Goal: Navigation & Orientation: Understand site structure

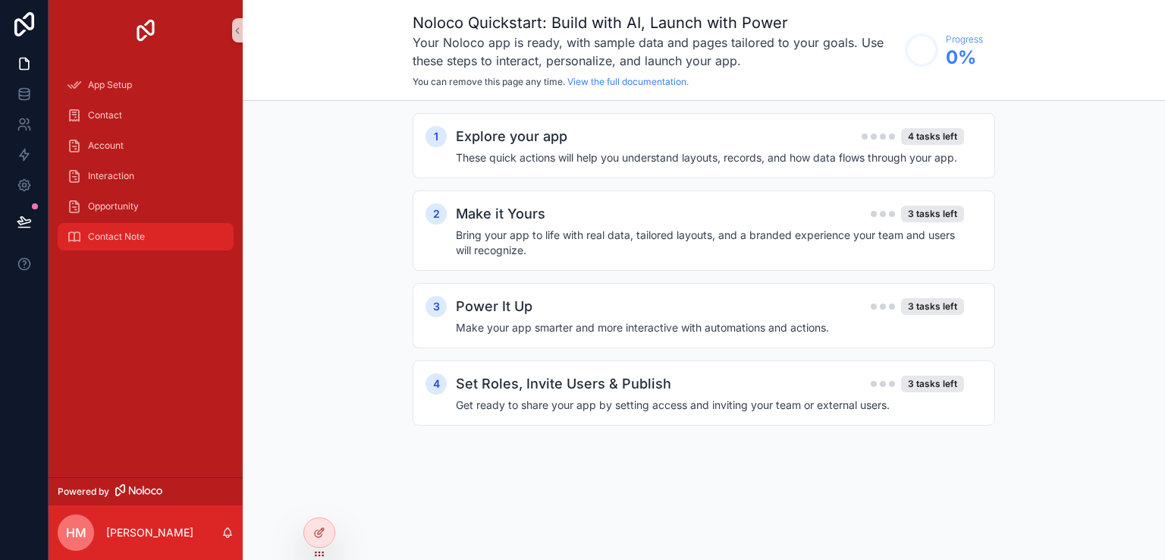
click at [130, 241] on span "Contact Note" at bounding box center [116, 236] width 57 height 12
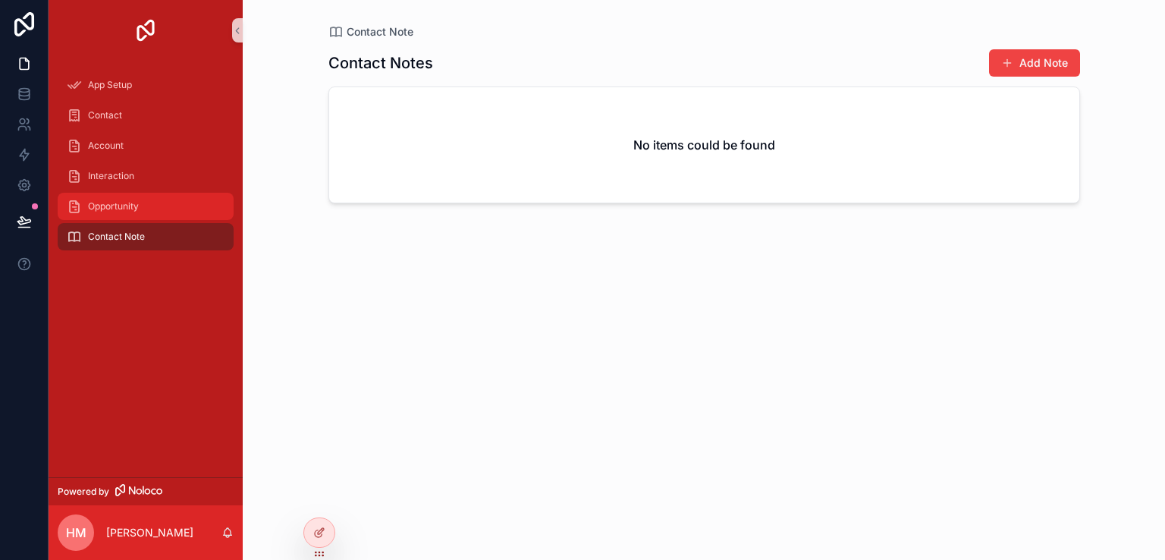
click at [130, 211] on span "Opportunity" at bounding box center [113, 206] width 51 height 12
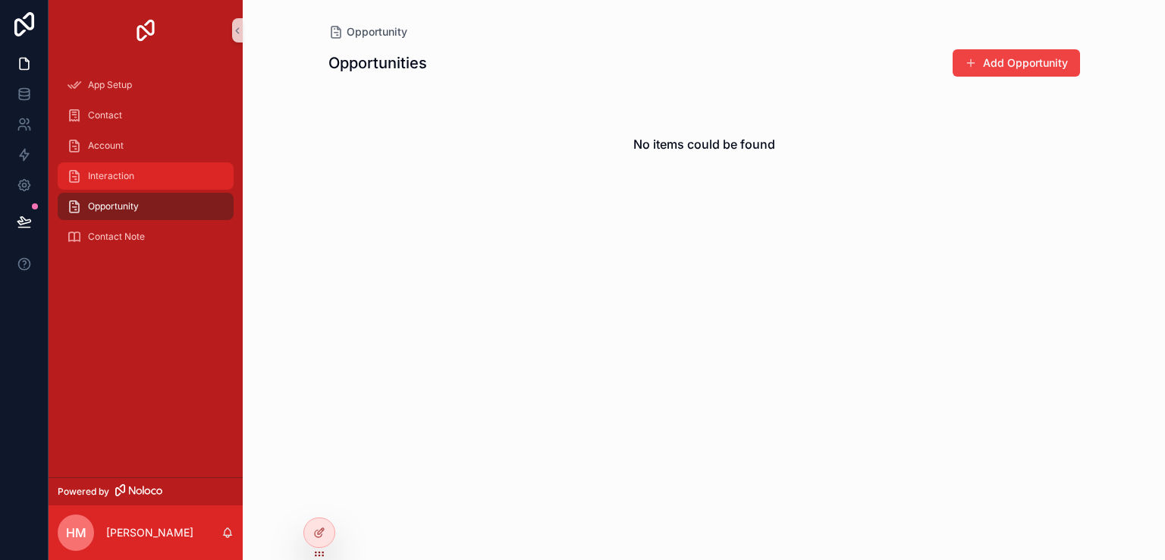
click at [129, 177] on span "Interaction" at bounding box center [111, 176] width 46 height 12
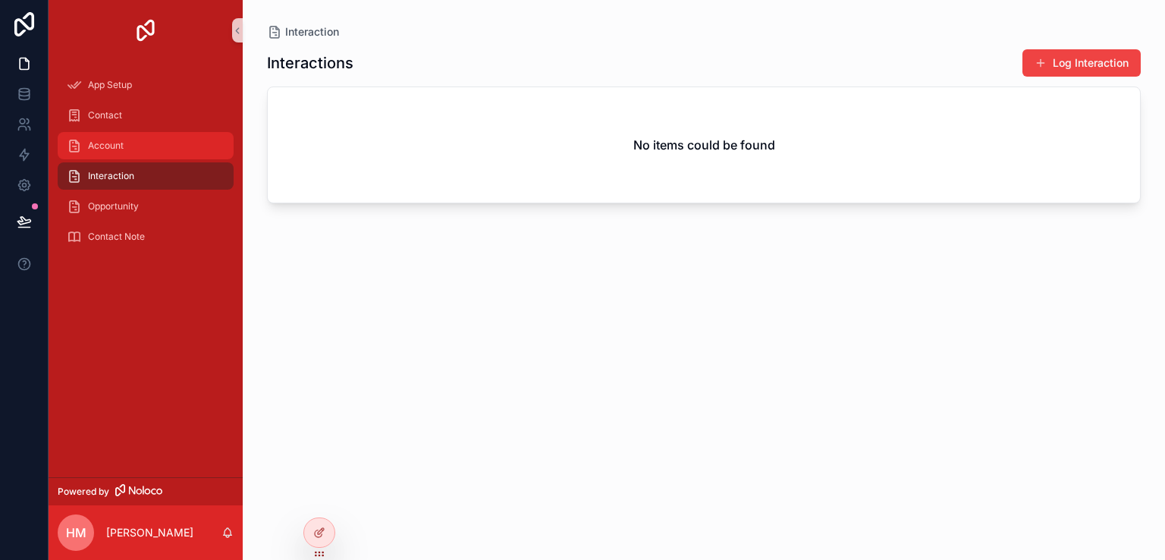
click at [128, 146] on div "Account" at bounding box center [146, 145] width 158 height 24
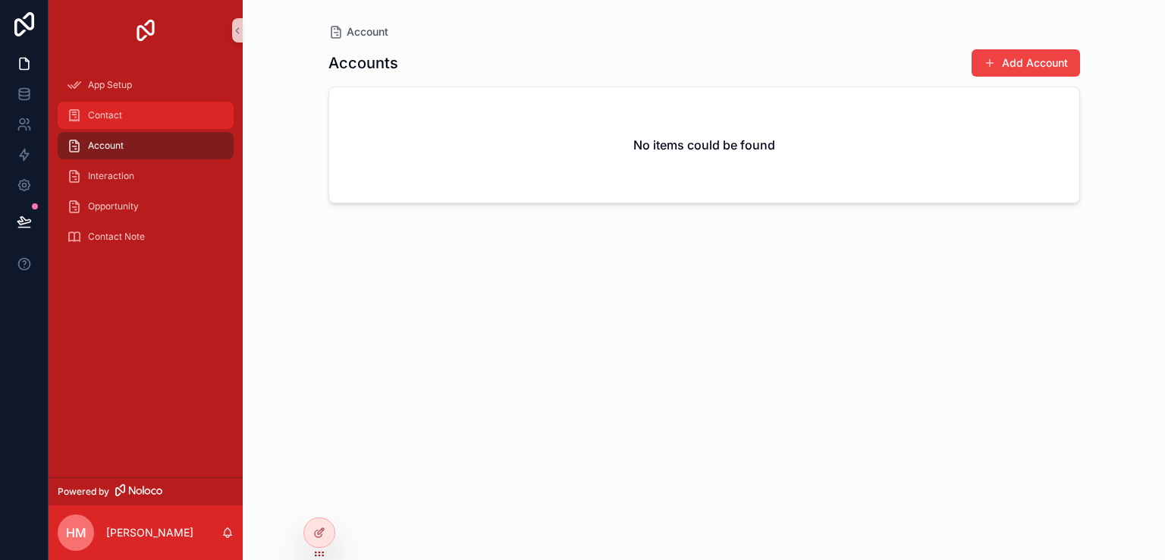
click at [127, 113] on div "Contact" at bounding box center [146, 115] width 158 height 24
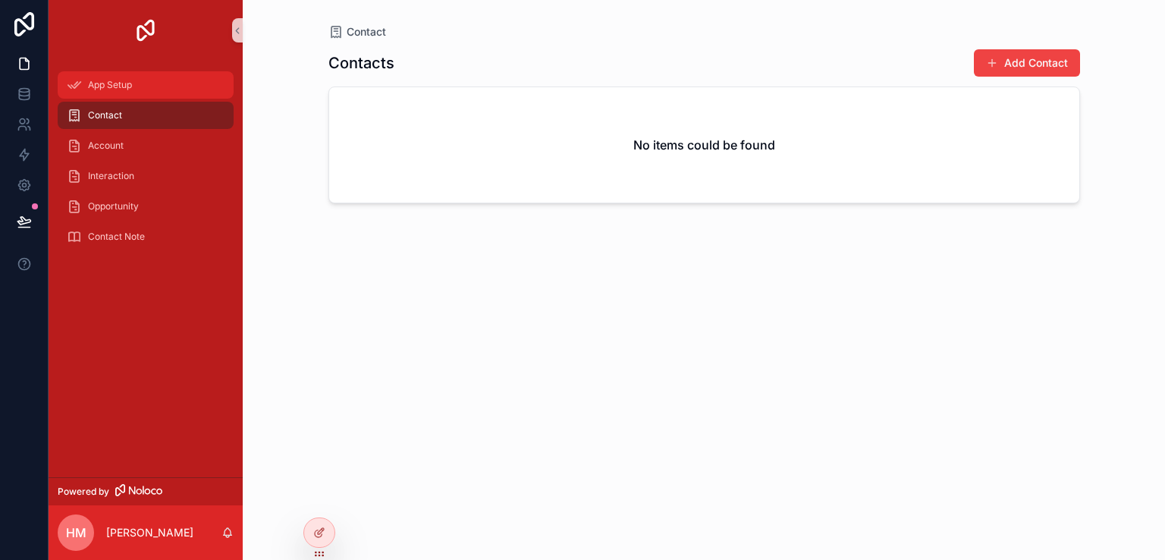
click at [136, 87] on div "App Setup" at bounding box center [146, 85] width 158 height 24
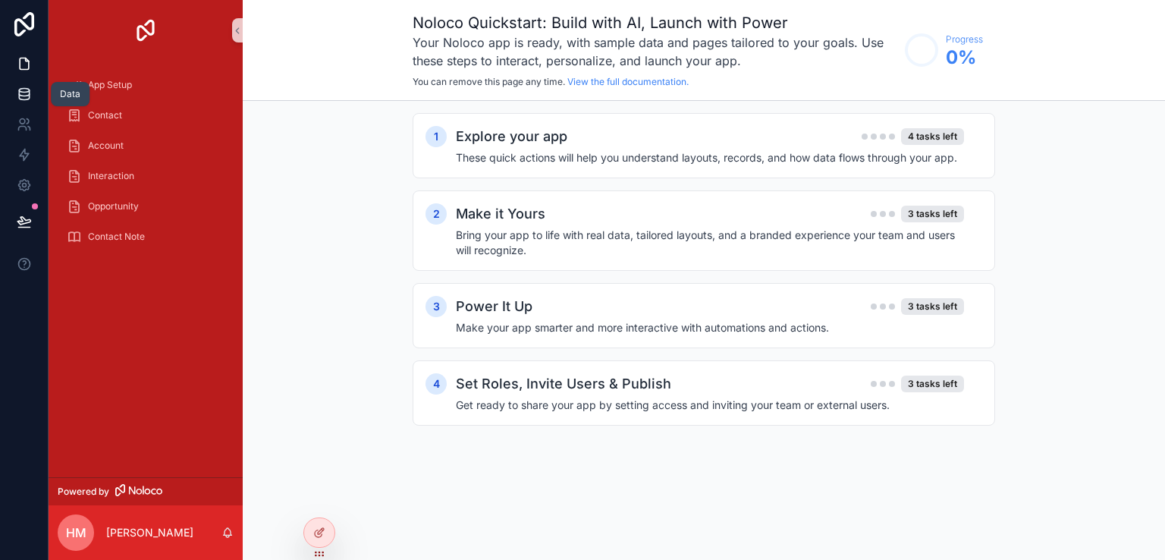
click at [17, 93] on icon at bounding box center [24, 93] width 15 height 15
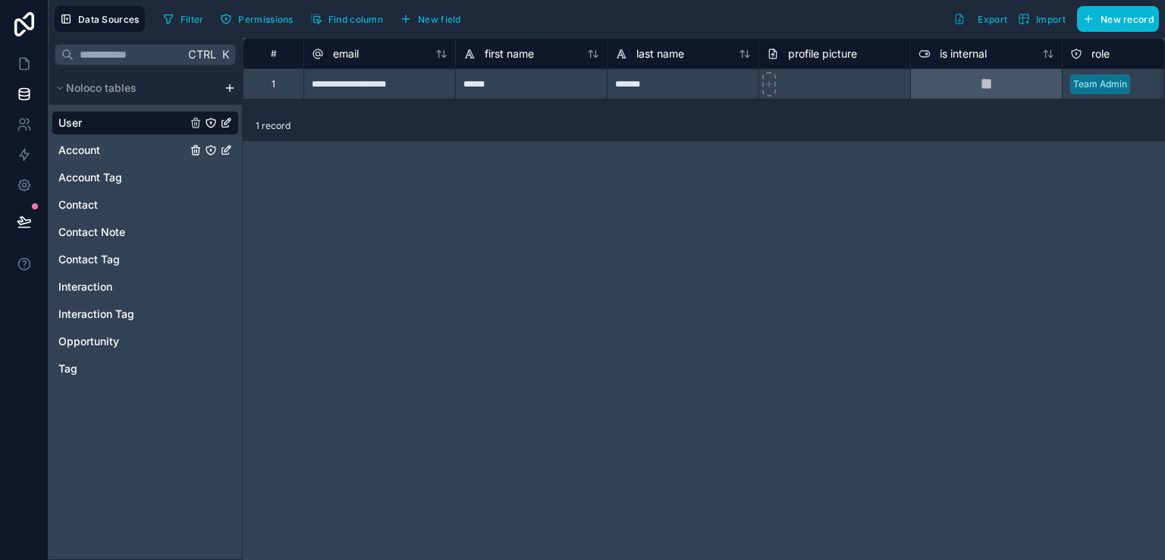
click at [55, 154] on div "Account" at bounding box center [145, 150] width 187 height 24
click at [82, 148] on span "Account" at bounding box center [79, 150] width 42 height 15
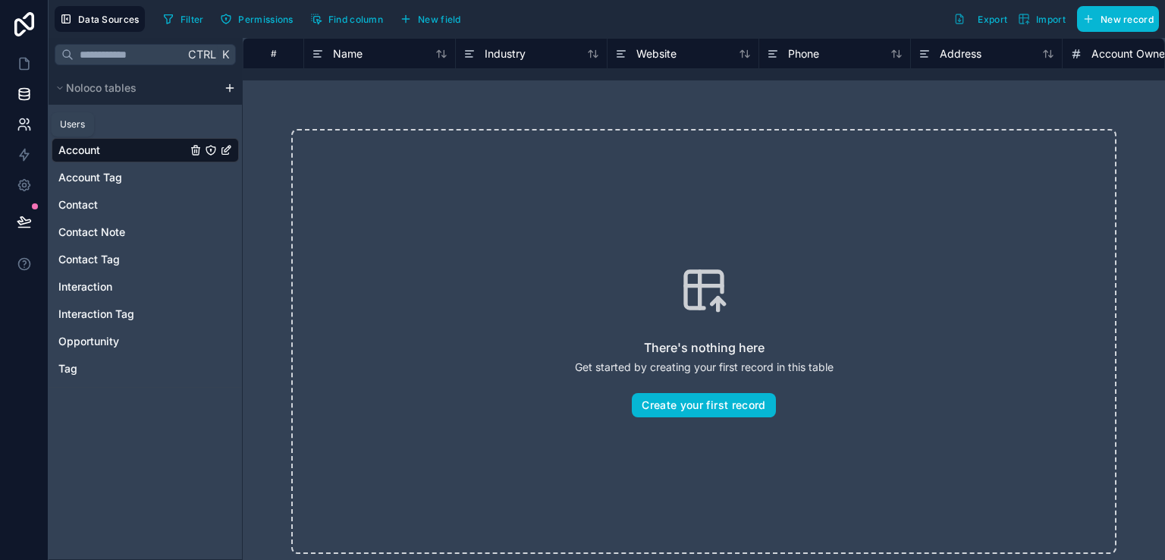
click at [27, 125] on icon at bounding box center [24, 124] width 15 height 15
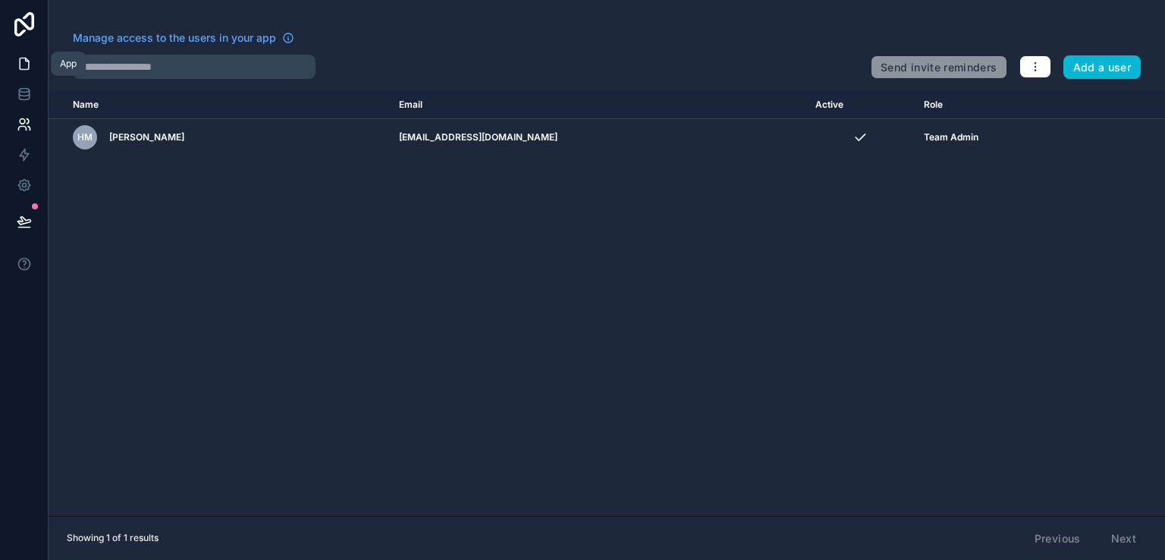
click at [30, 67] on icon at bounding box center [24, 63] width 15 height 15
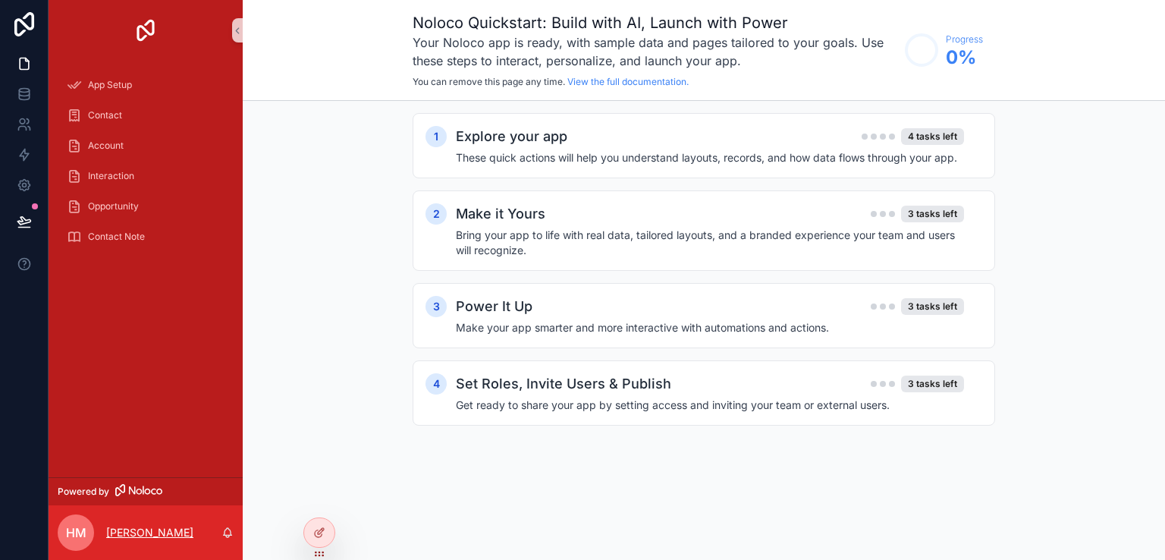
click at [175, 532] on p "[PERSON_NAME]" at bounding box center [149, 532] width 87 height 15
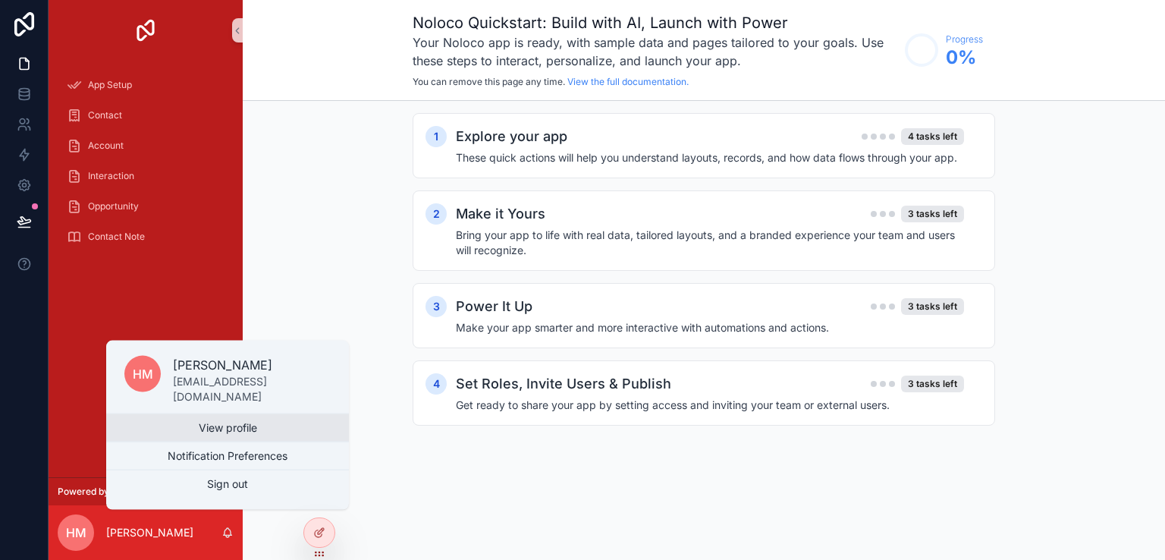
click at [203, 429] on link "View profile" at bounding box center [227, 427] width 243 height 27
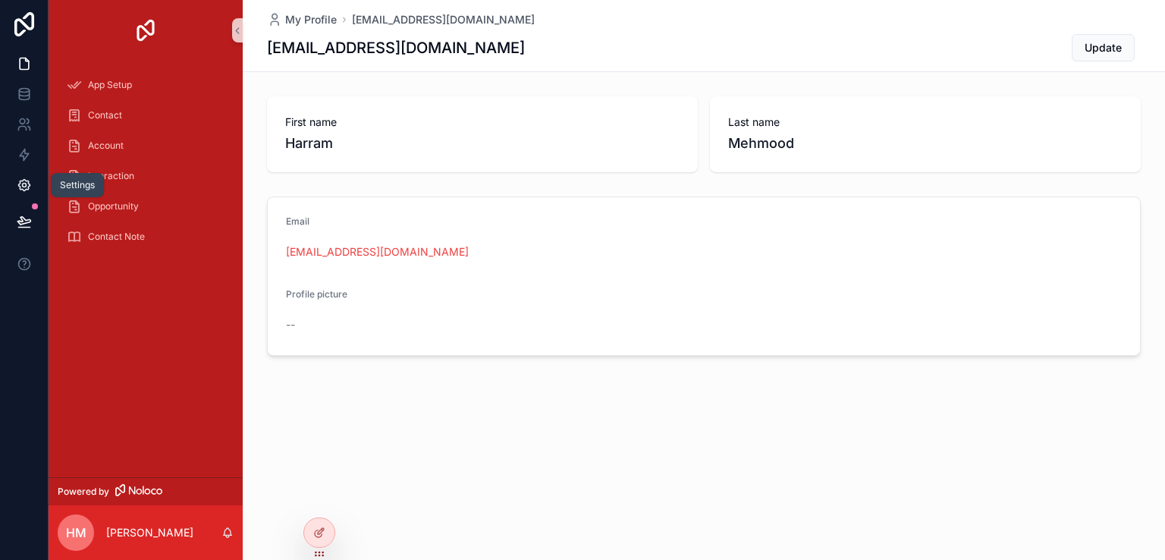
click at [26, 189] on icon at bounding box center [23, 185] width 11 height 11
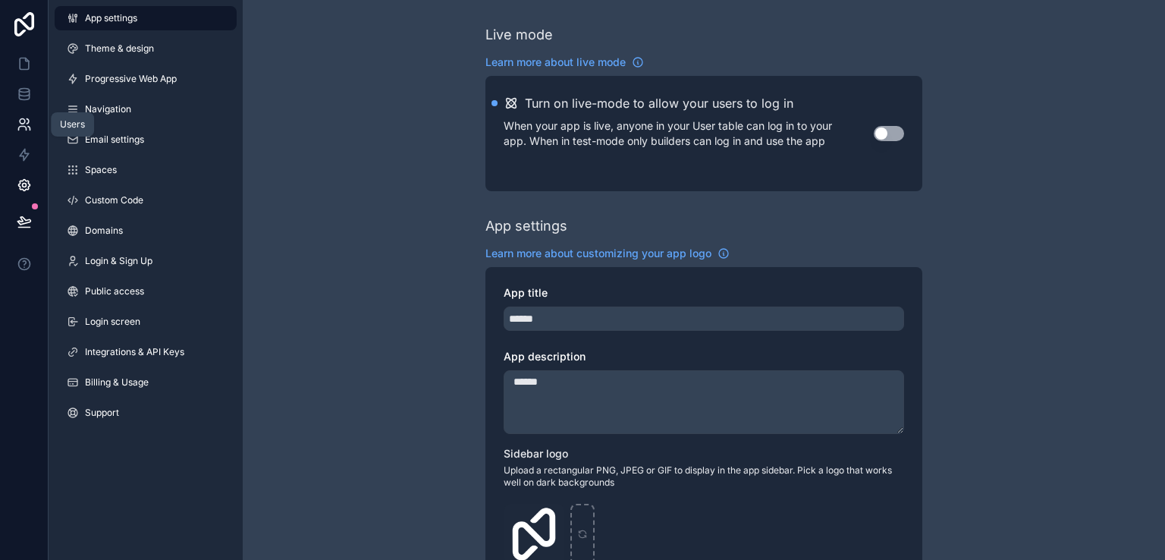
click at [22, 125] on icon at bounding box center [24, 124] width 15 height 15
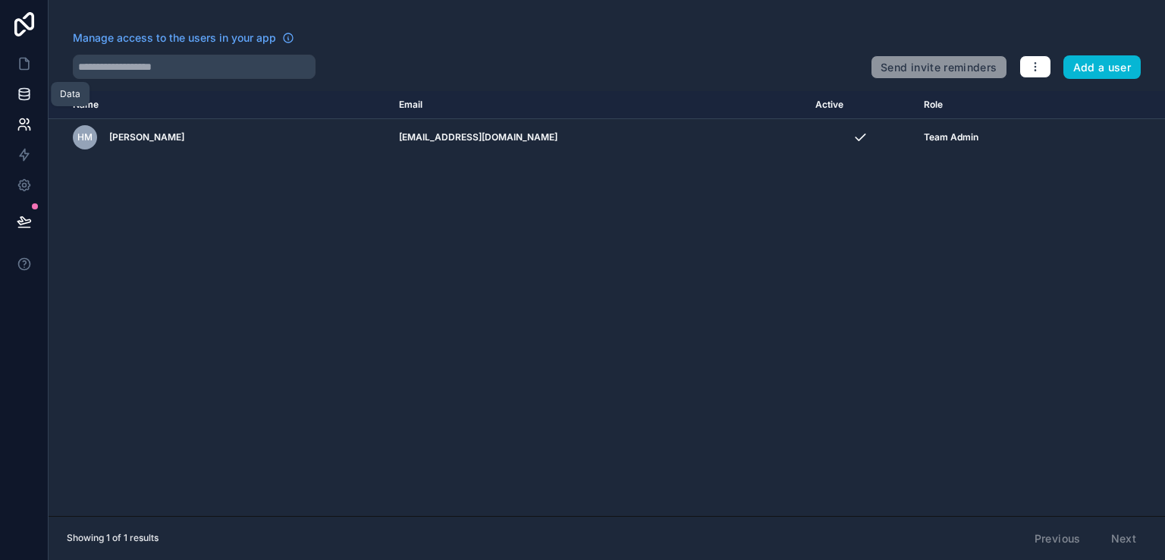
click at [24, 93] on icon at bounding box center [24, 93] width 15 height 15
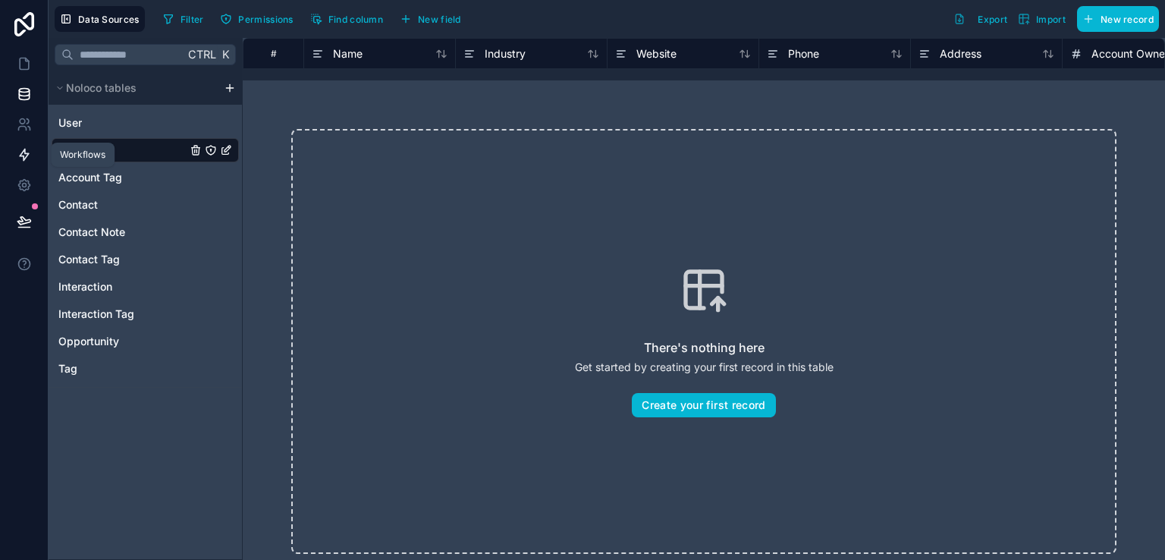
click at [21, 152] on icon at bounding box center [24, 154] width 9 height 11
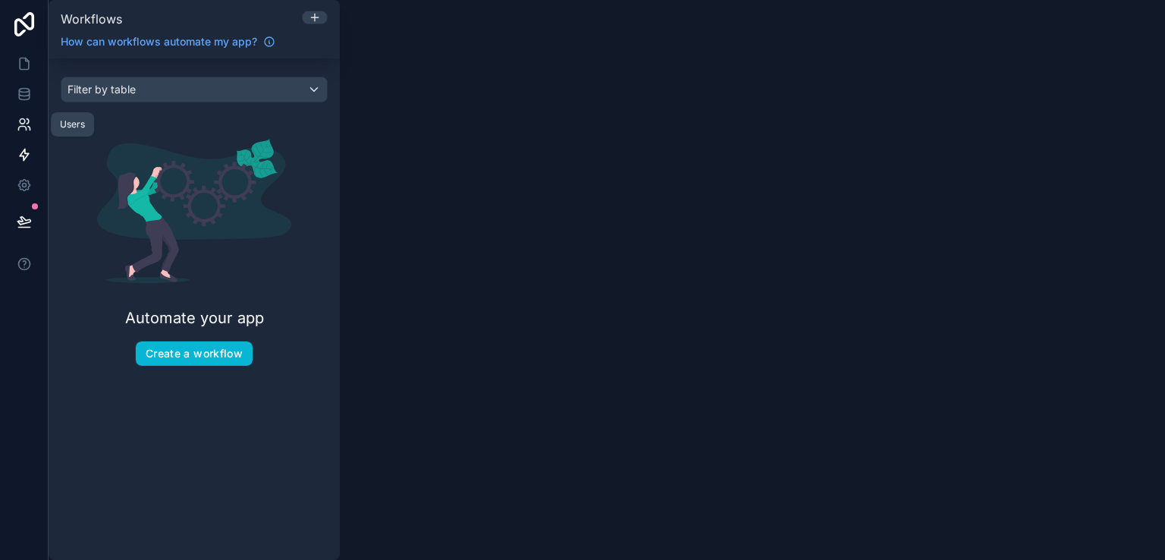
click at [30, 119] on icon at bounding box center [24, 124] width 15 height 15
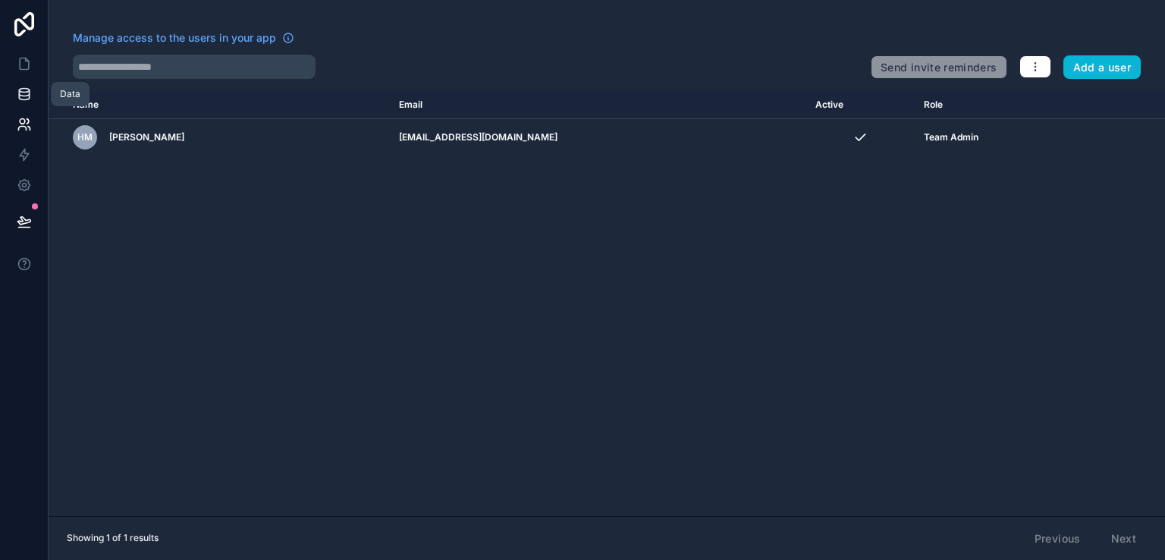
click at [30, 98] on icon at bounding box center [24, 93] width 15 height 15
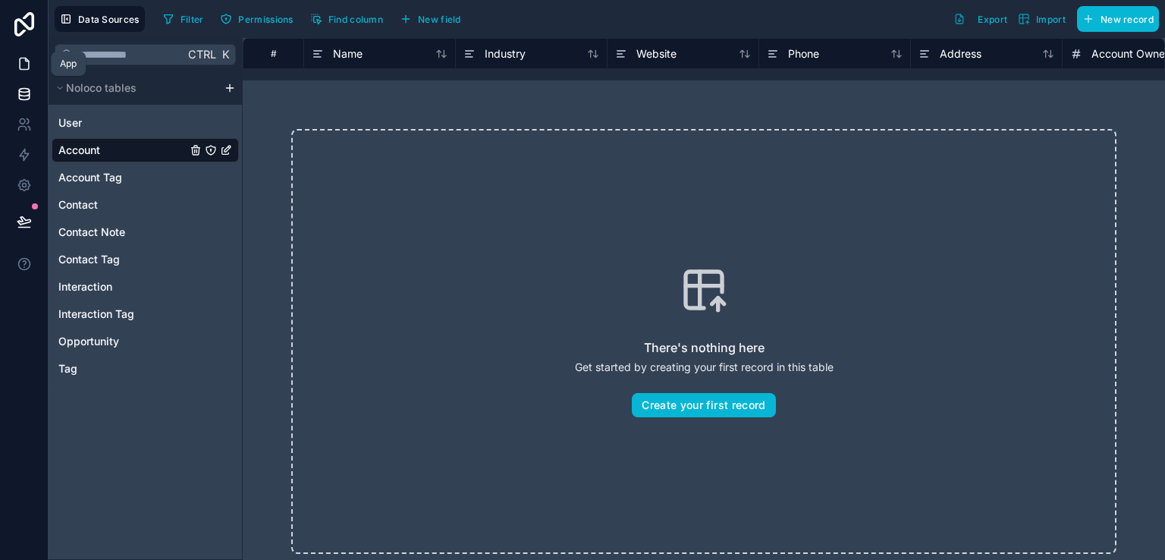
click at [14, 64] on link at bounding box center [24, 64] width 48 height 30
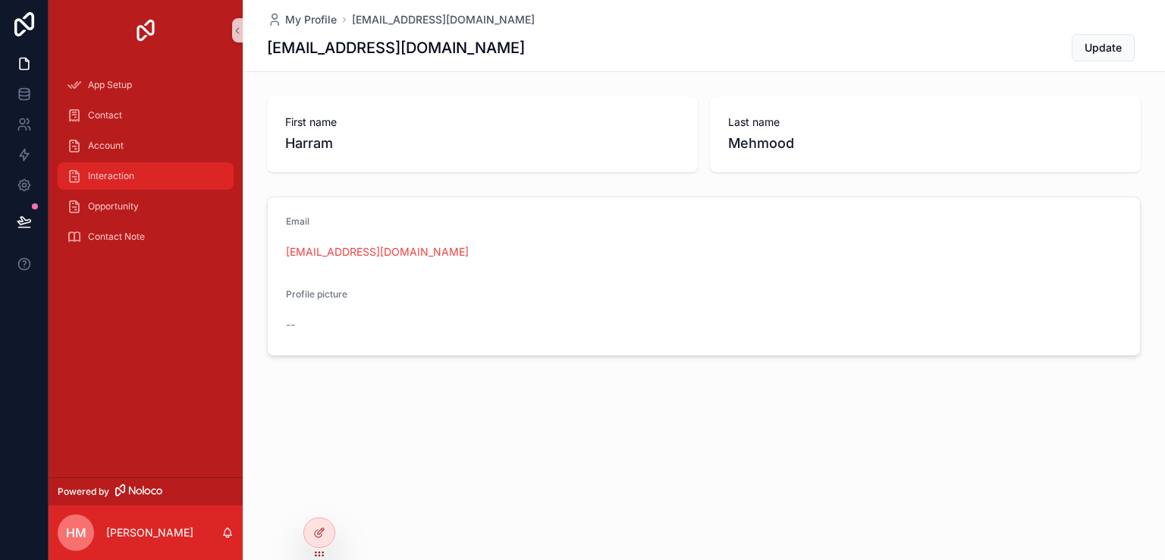
click at [118, 183] on div "Interaction" at bounding box center [146, 176] width 158 height 24
